Goal: Navigation & Orientation: Find specific page/section

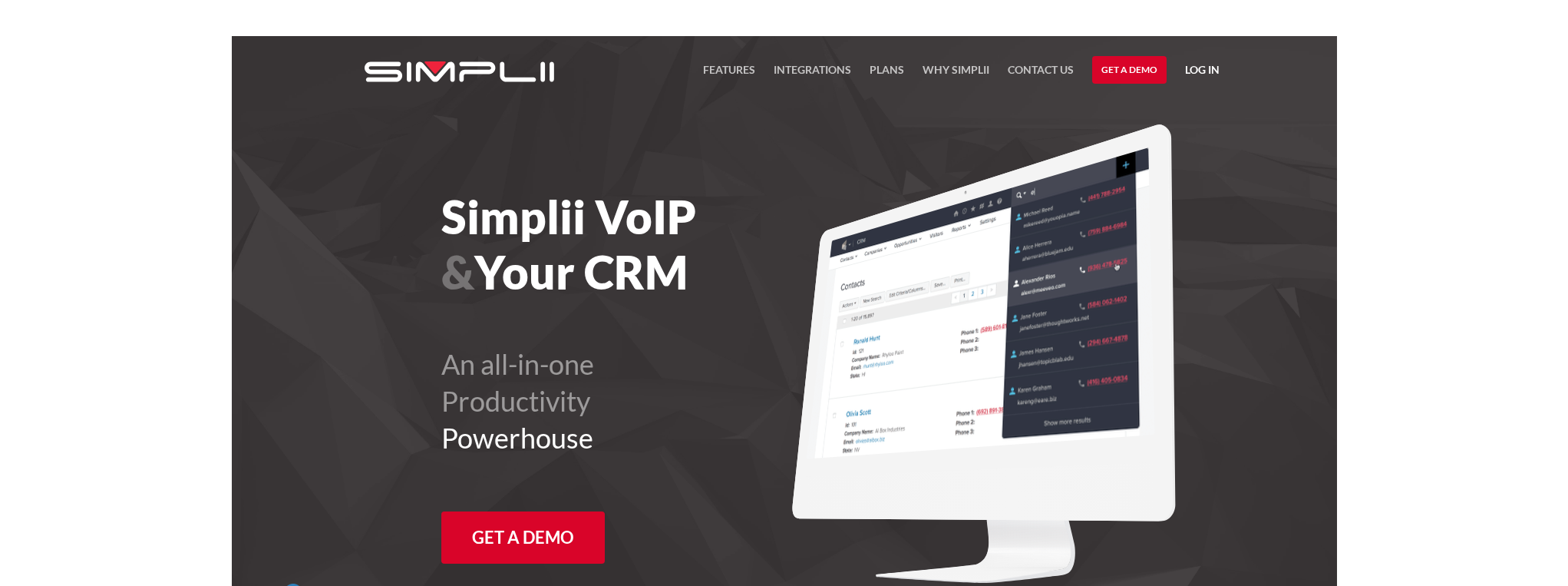
click at [1197, 71] on link "Log in" at bounding box center [1202, 72] width 34 height 23
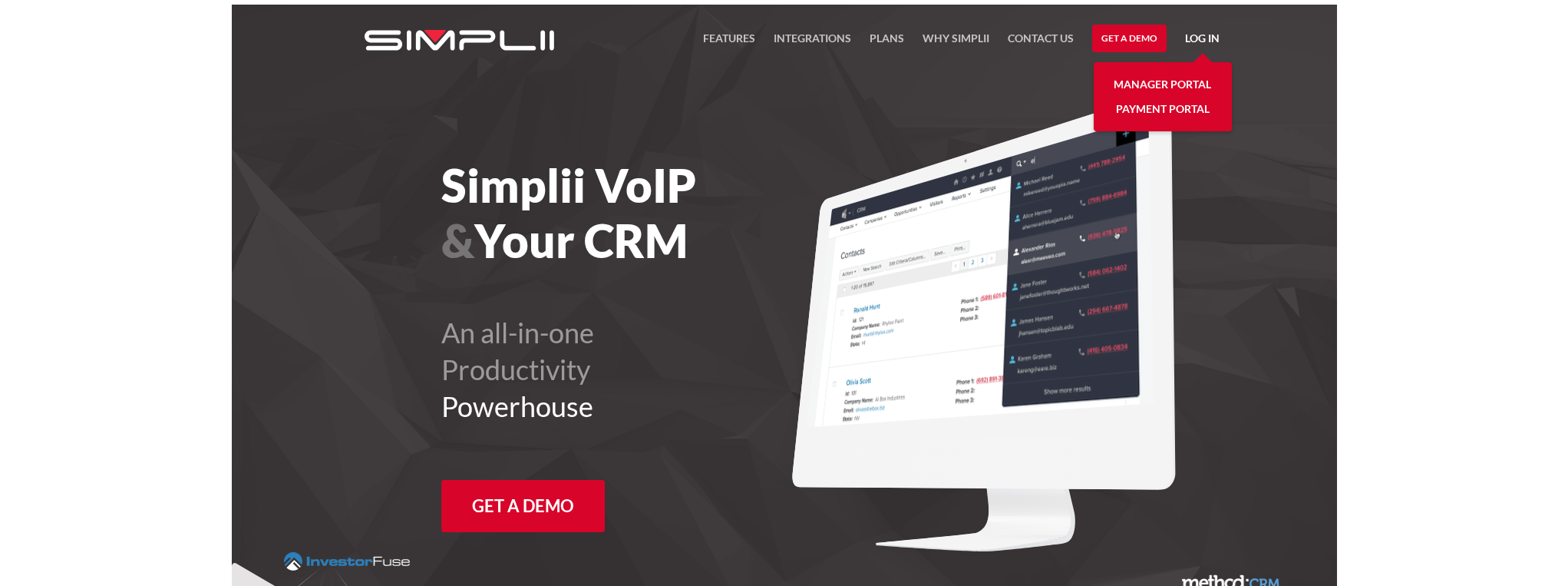
scroll to position [36, 0]
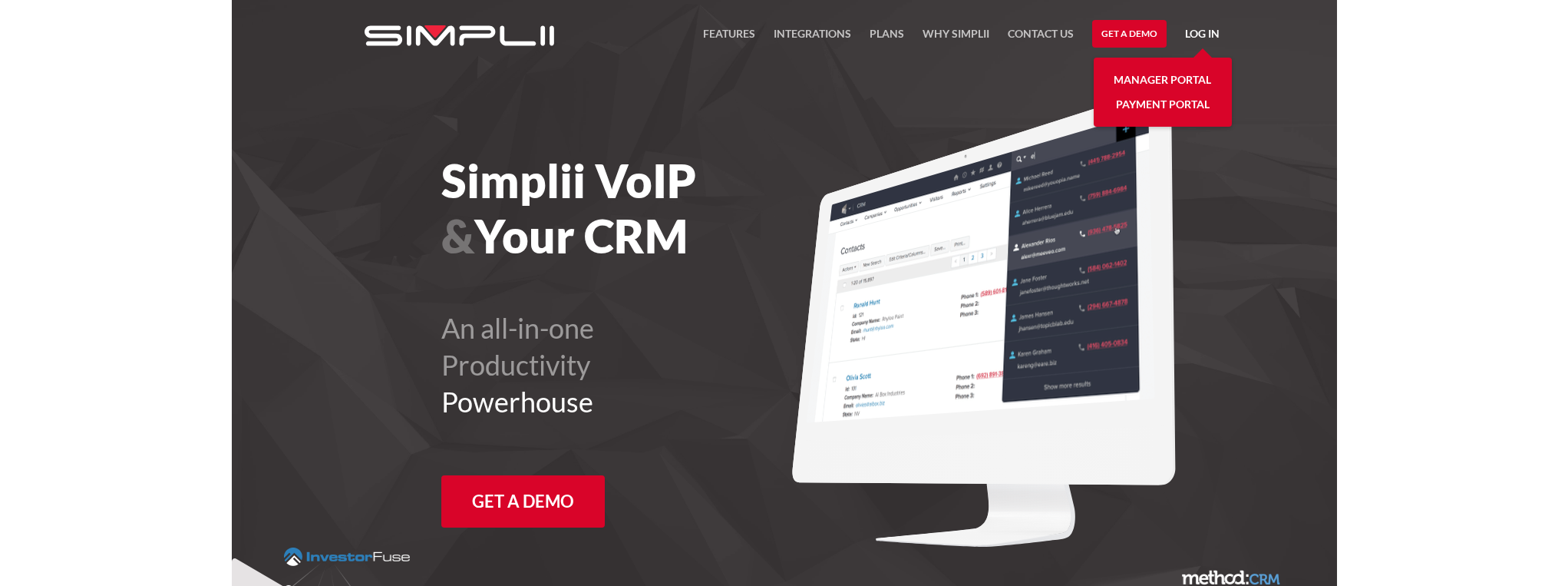
click at [1194, 78] on link "Manager Portal" at bounding box center [1162, 79] width 97 height 24
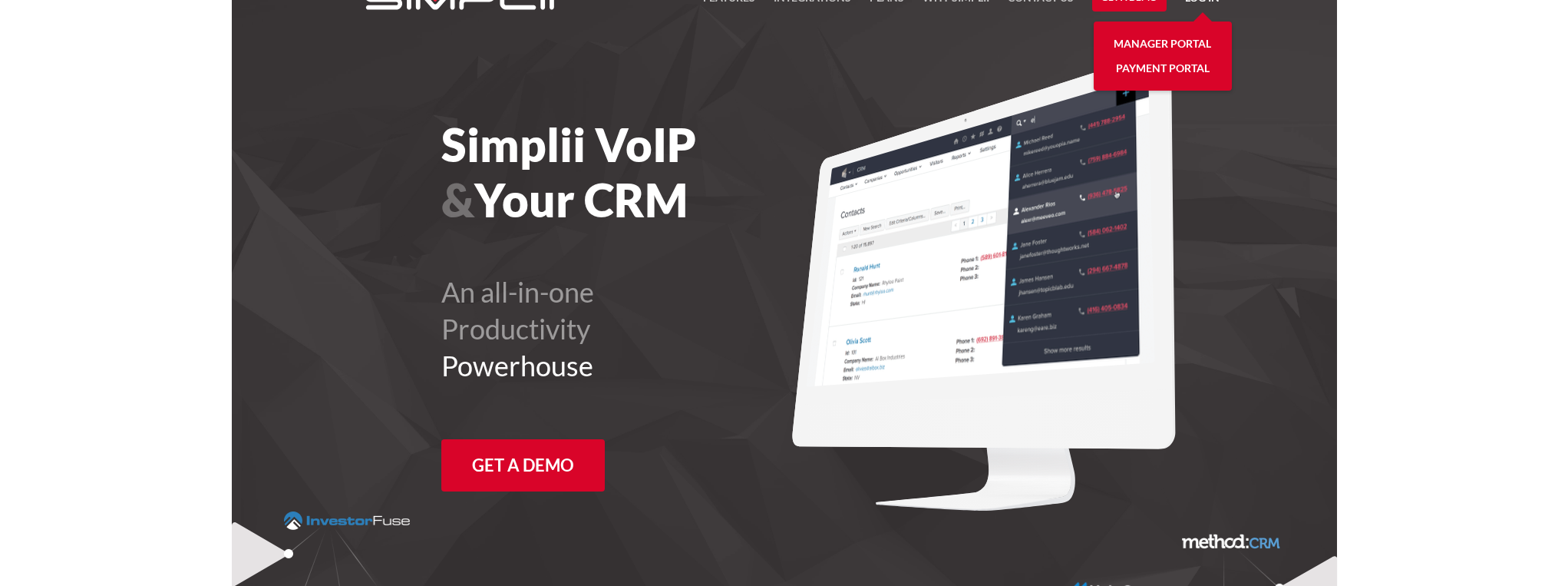
click at [1182, 68] on link "Payment Portal" at bounding box center [1163, 68] width 93 height 24
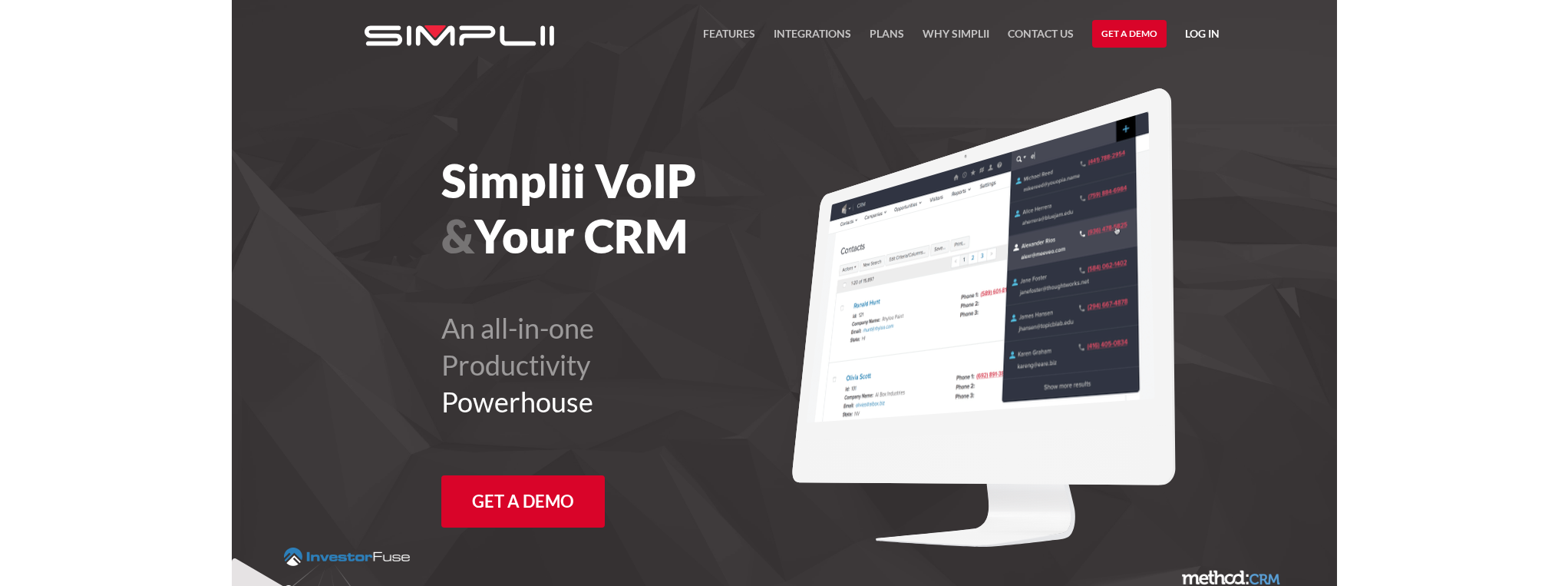
click at [1199, 36] on link "Log in" at bounding box center [1202, 36] width 34 height 23
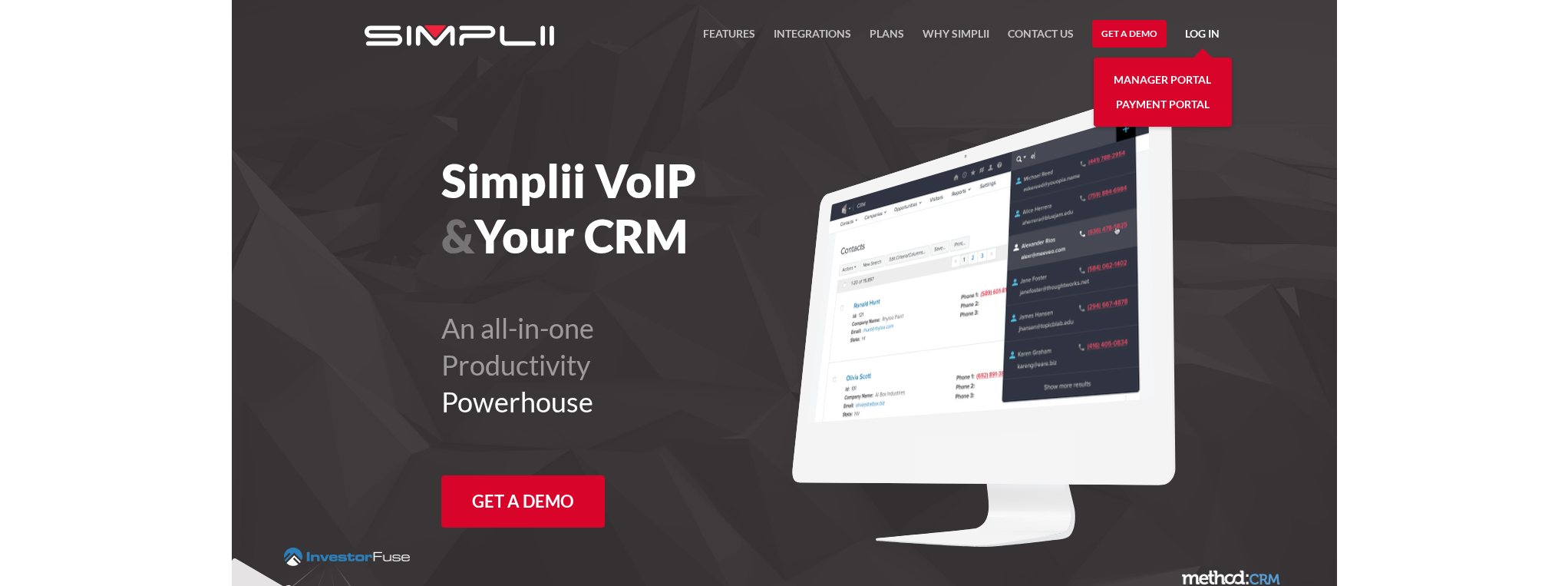
click at [1161, 103] on link "Payment Portal" at bounding box center [1163, 104] width 93 height 24
